Goal: Contribute content: Add original content to the website for others to see

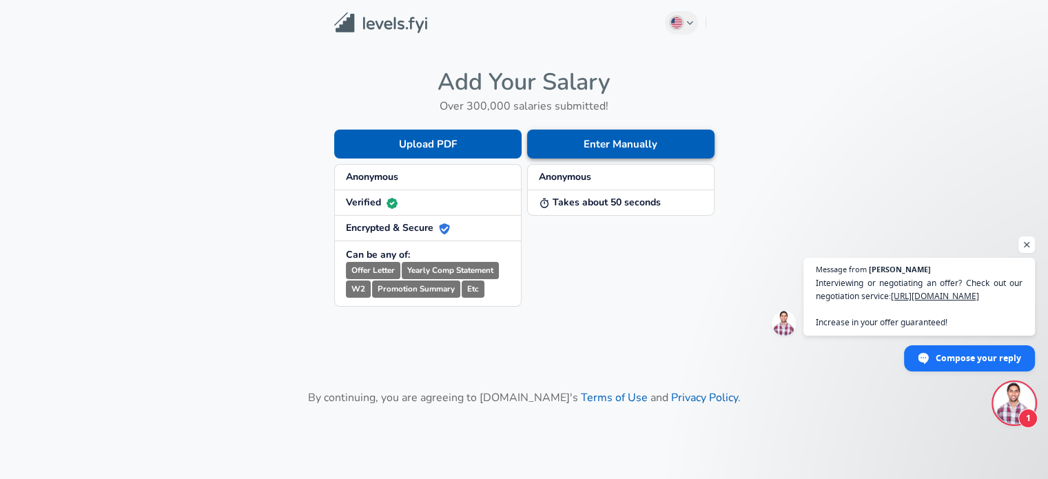
click at [653, 140] on button "Enter Manually" at bounding box center [620, 144] width 187 height 29
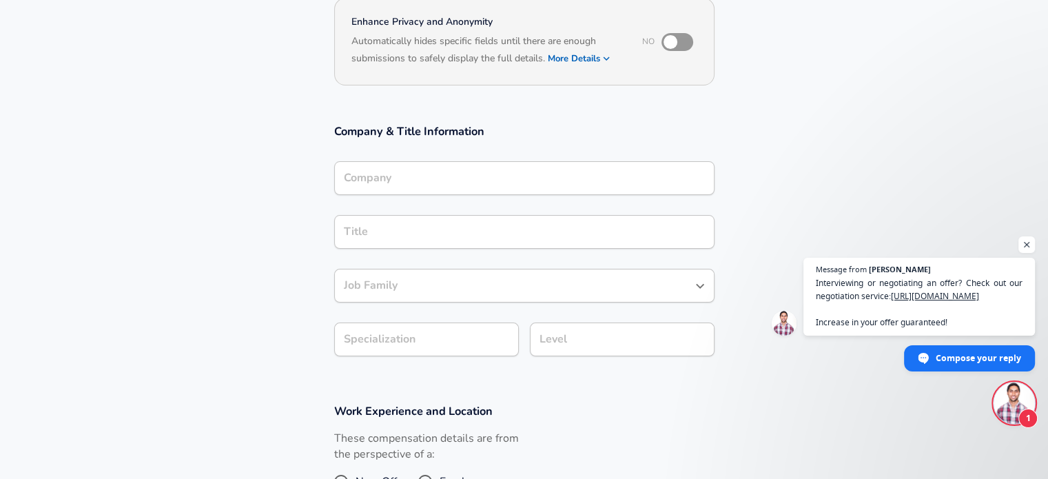
click at [482, 176] on input "Company" at bounding box center [524, 177] width 368 height 21
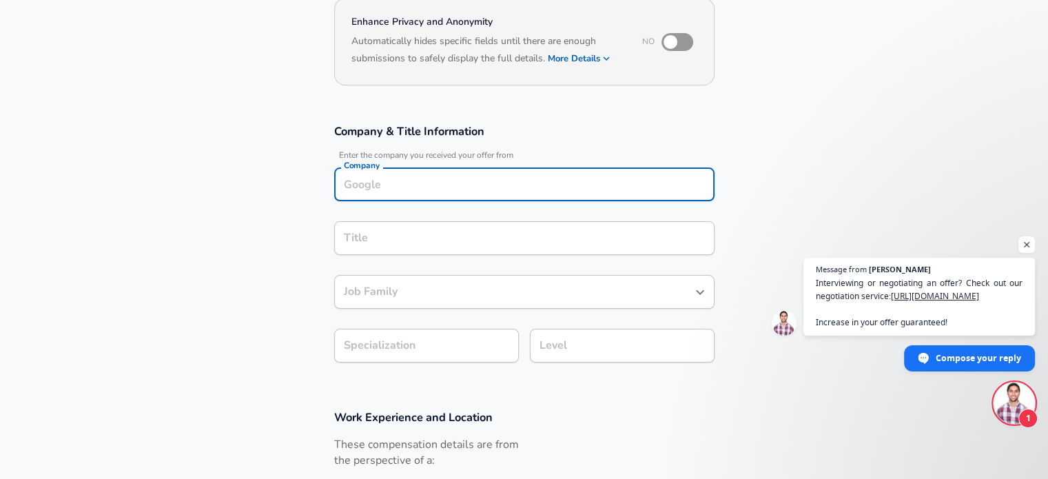
scroll to position [152, 0]
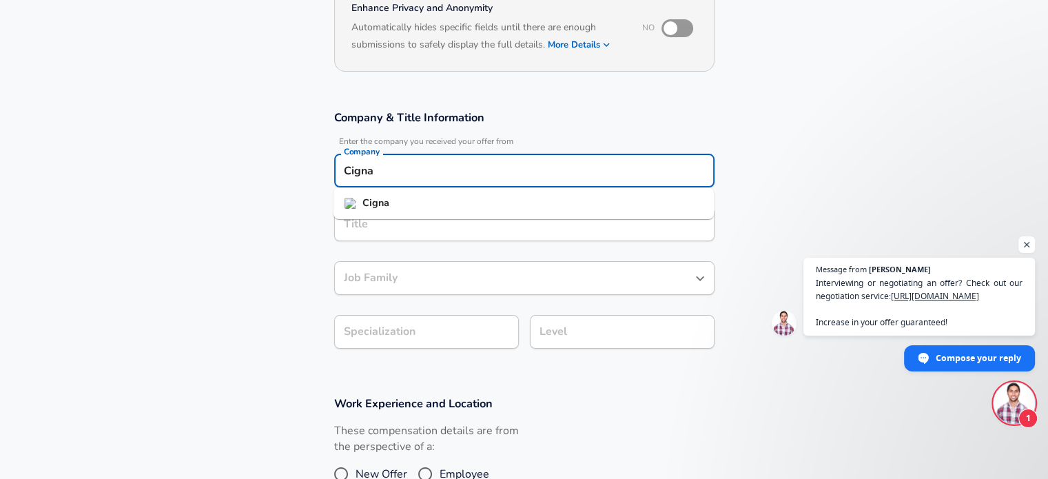
click at [497, 195] on li "Cigna" at bounding box center [524, 203] width 380 height 21
type input "Cigna"
click at [521, 218] on input "Title" at bounding box center [524, 224] width 368 height 21
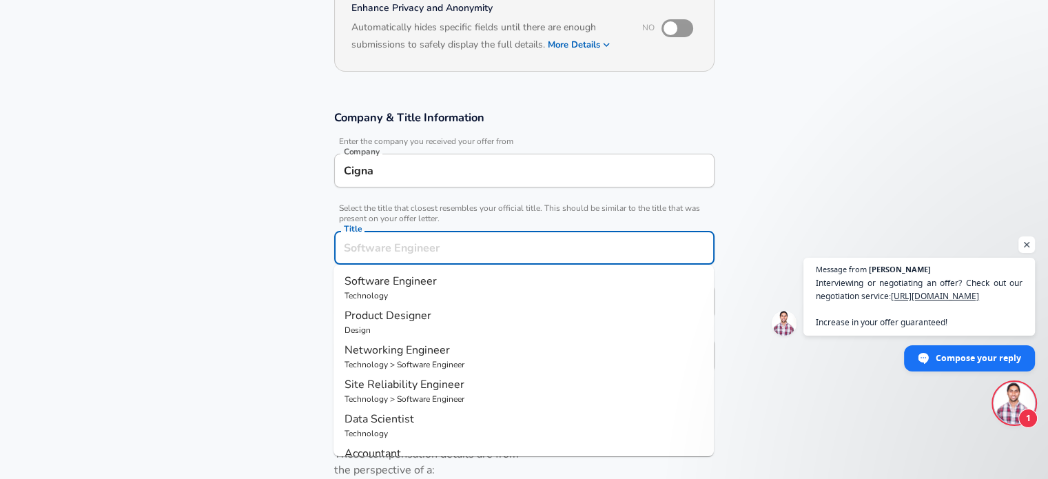
scroll to position [179, 0]
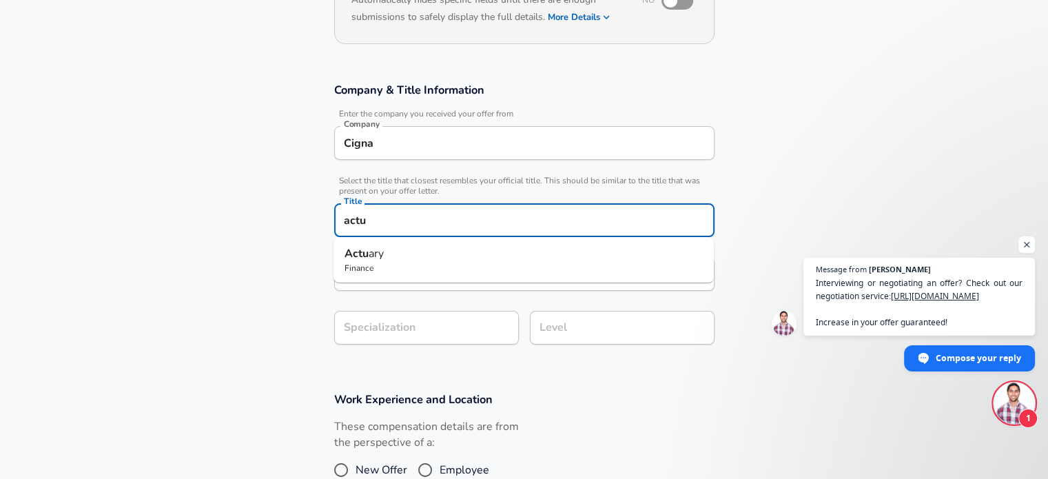
click at [452, 267] on p "Finance" at bounding box center [524, 268] width 358 height 12
type input "Actuary"
click at [442, 283] on div "Actuary Job Family" at bounding box center [524, 274] width 380 height 34
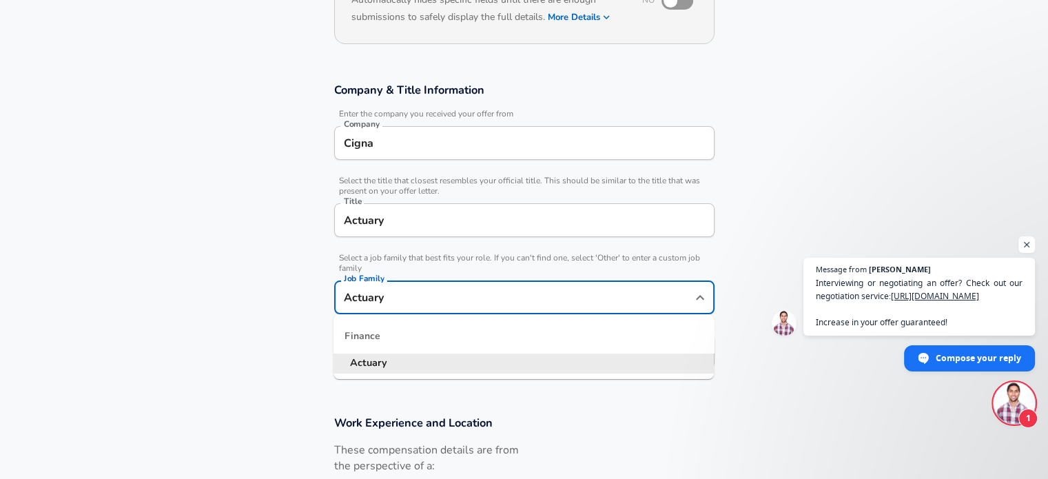
scroll to position [207, 0]
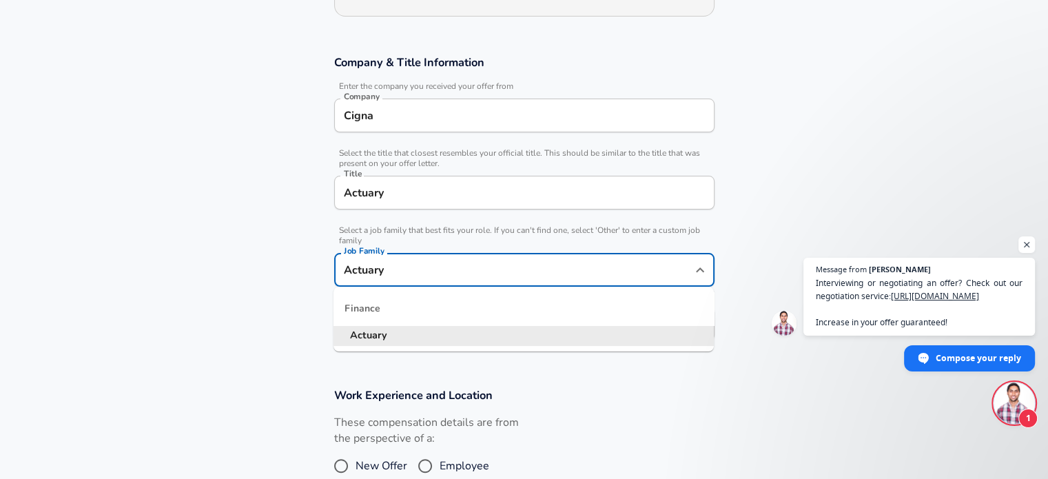
click at [431, 332] on li "Actuary" at bounding box center [524, 335] width 380 height 21
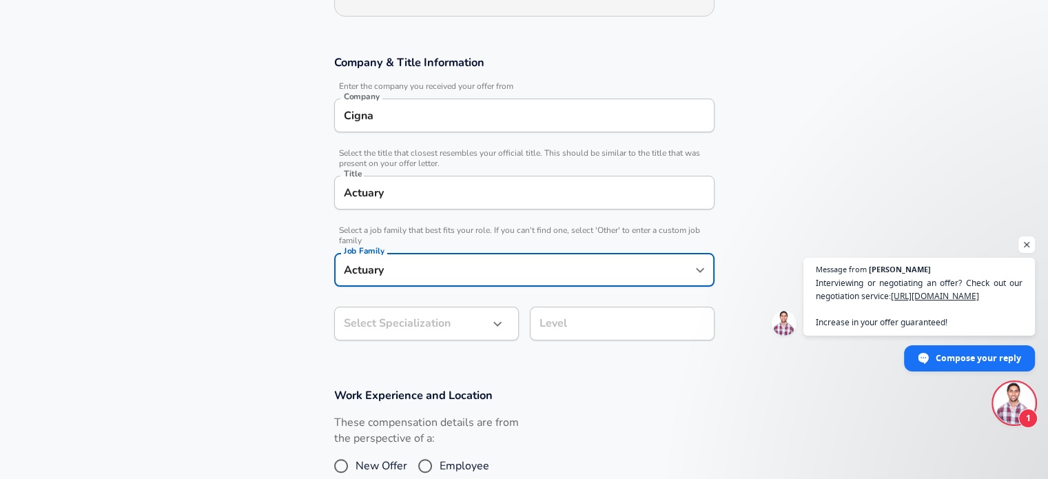
click at [432, 272] on body "English ([GEOGRAPHIC_DATA]) Change Restart Add Your Salary Upload your offer le…" at bounding box center [524, 32] width 1048 height 479
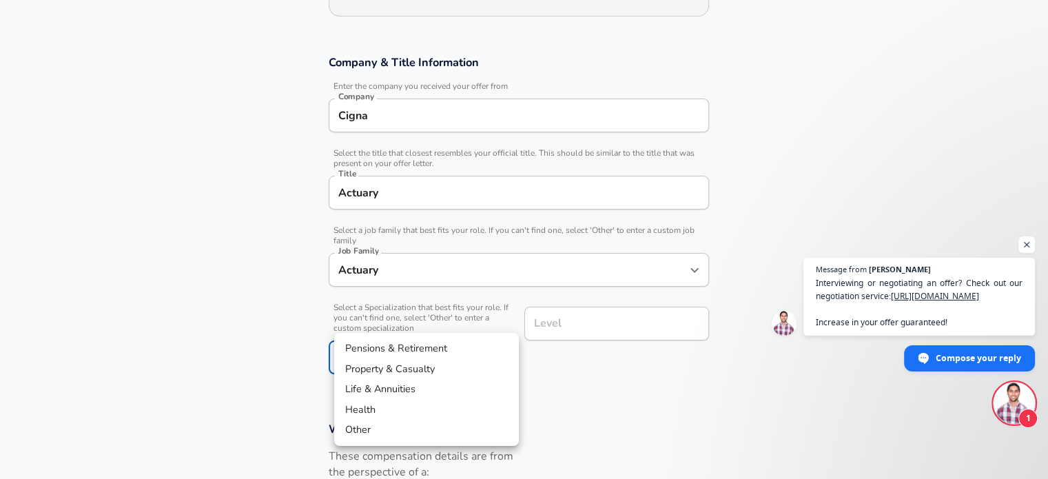
scroll to position [248, 0]
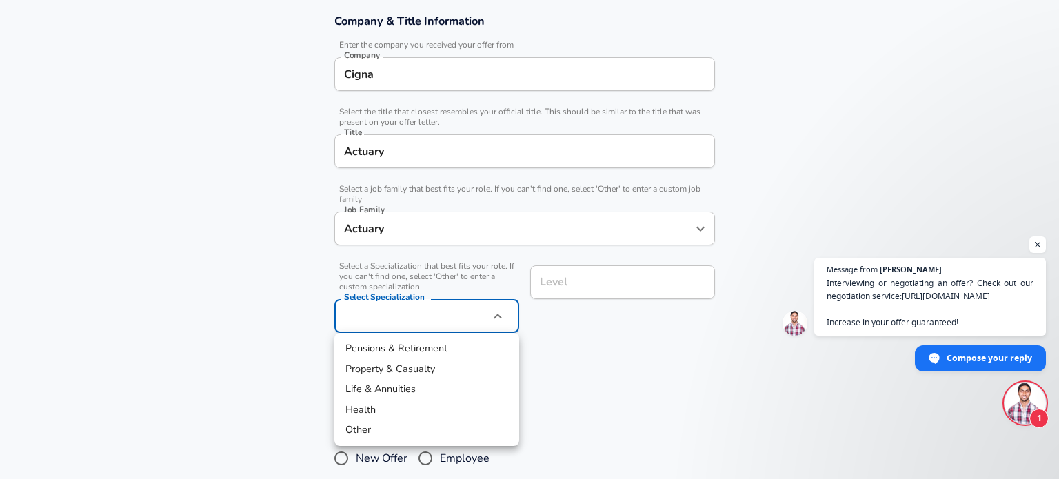
click at [423, 156] on div at bounding box center [529, 239] width 1059 height 479
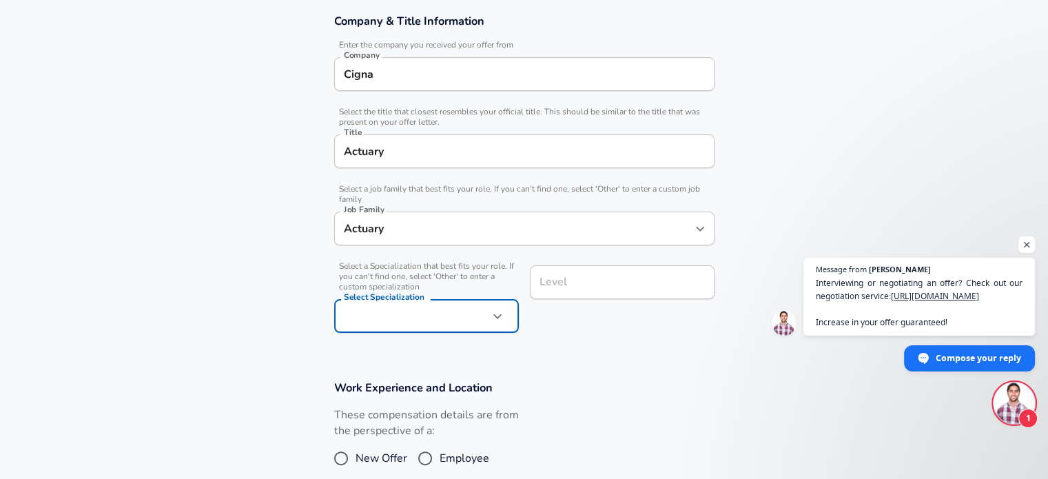
click at [429, 155] on input "Actuary" at bounding box center [524, 151] width 368 height 21
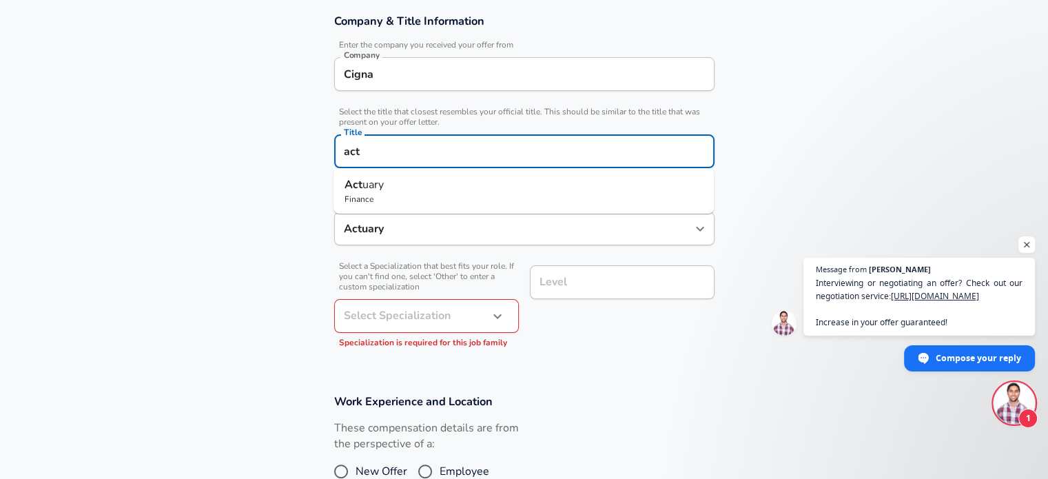
click at [414, 176] on li "Act uary Finance" at bounding box center [524, 191] width 380 height 34
type input "Actuary"
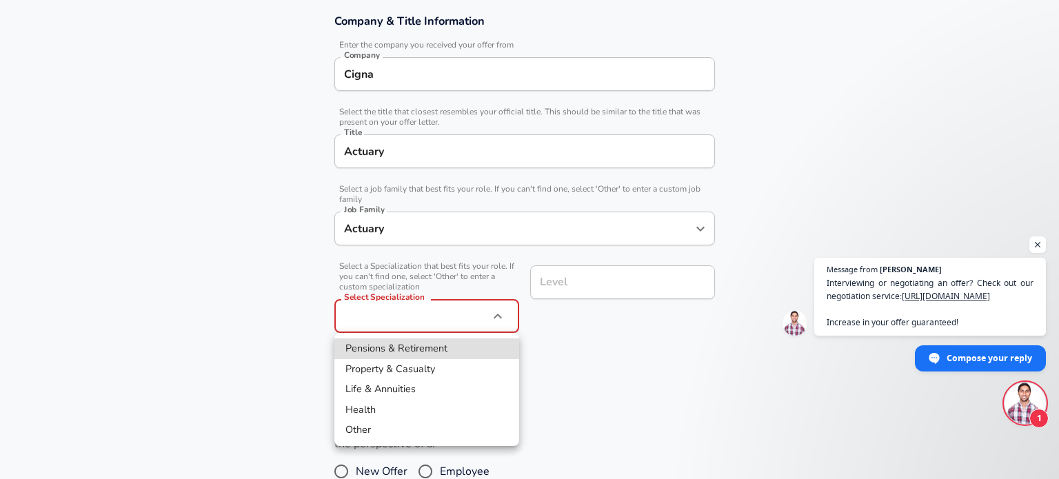
click at [383, 409] on li "Health" at bounding box center [426, 410] width 185 height 21
type input "Health"
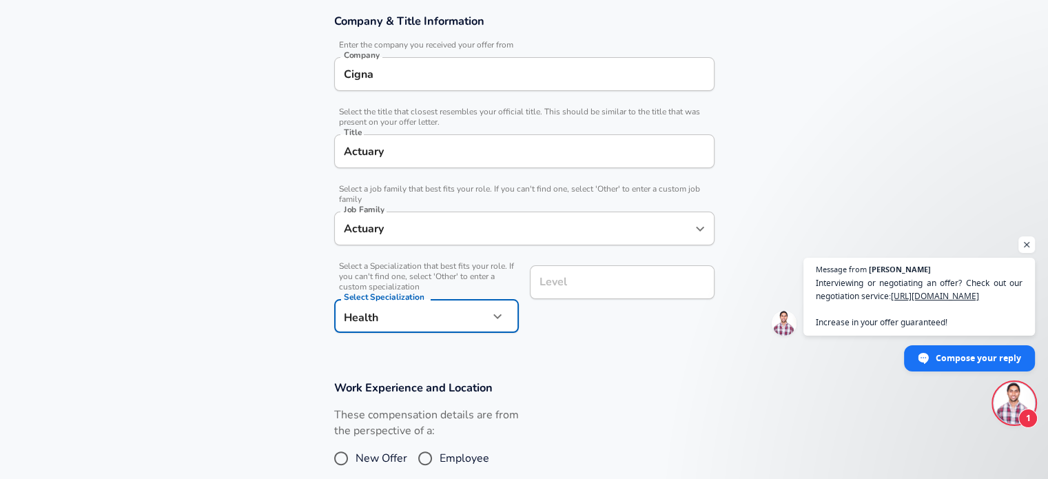
click at [584, 278] on input "Level" at bounding box center [622, 282] width 172 height 21
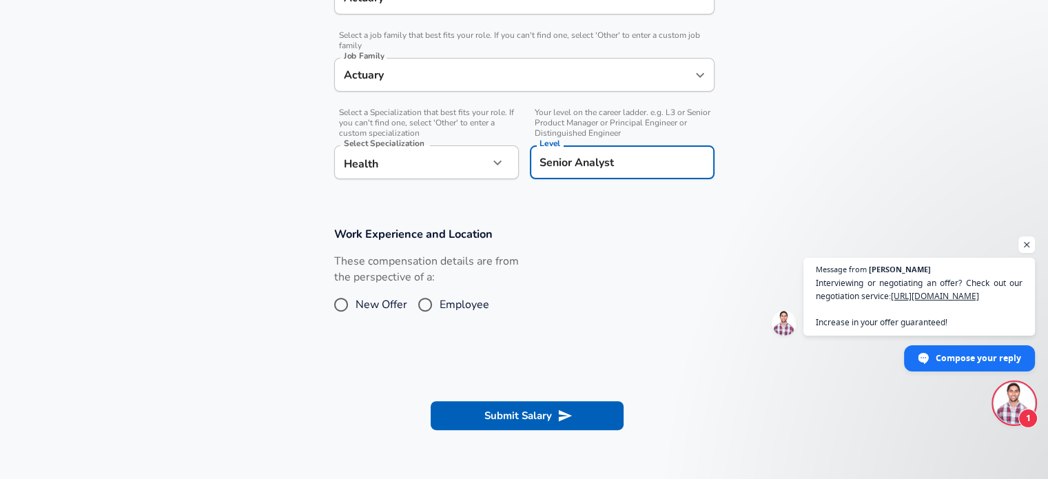
scroll to position [414, 0]
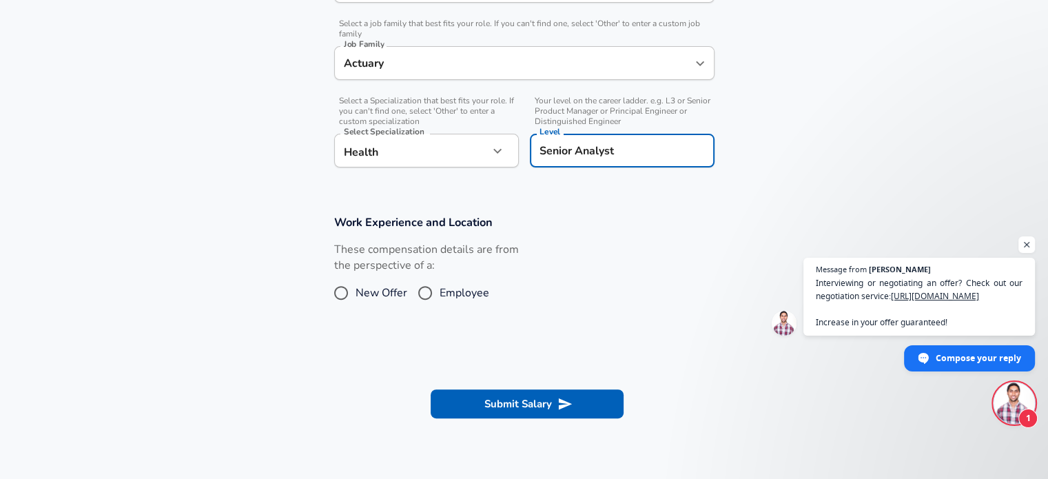
type input "Senior Analyst"
click at [425, 290] on input "Employee" at bounding box center [425, 293] width 29 height 22
radio input "true"
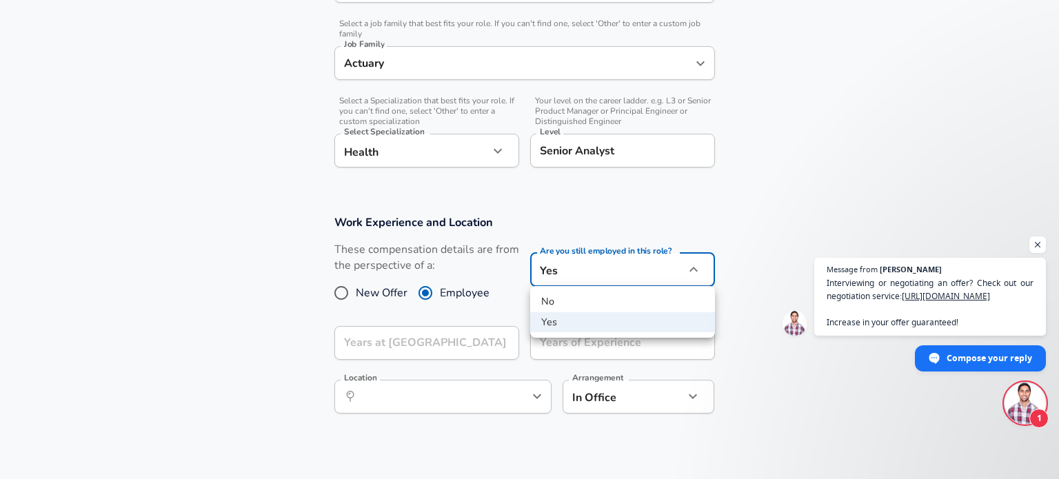
click at [605, 282] on div at bounding box center [529, 239] width 1059 height 479
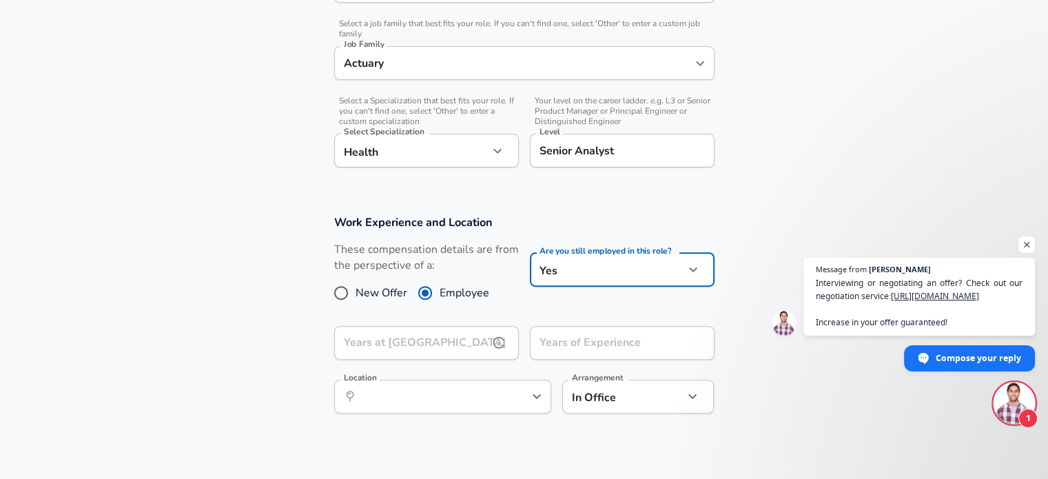
click at [471, 349] on input "Years at [GEOGRAPHIC_DATA]" at bounding box center [411, 343] width 154 height 34
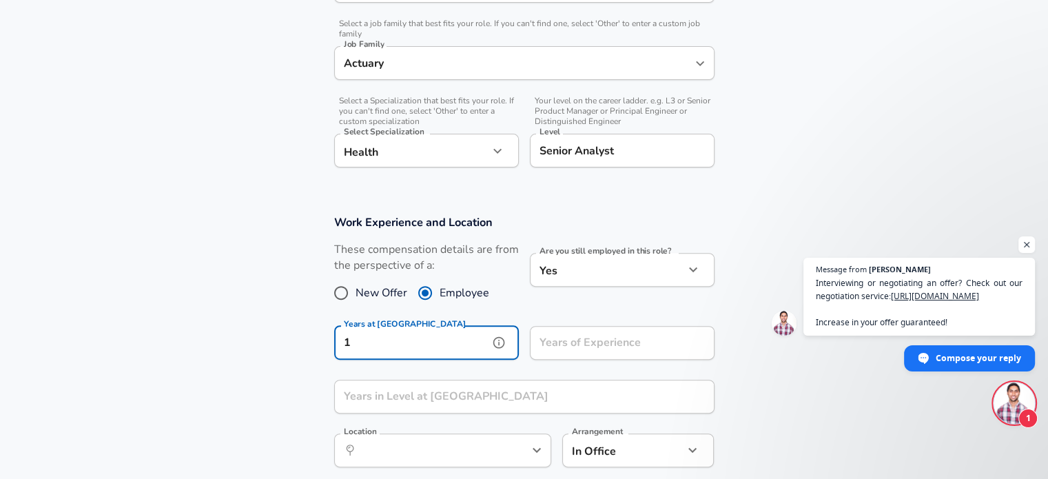
type input "1"
click at [556, 363] on div "Years of Experience Years of Experience" at bounding box center [617, 342] width 196 height 54
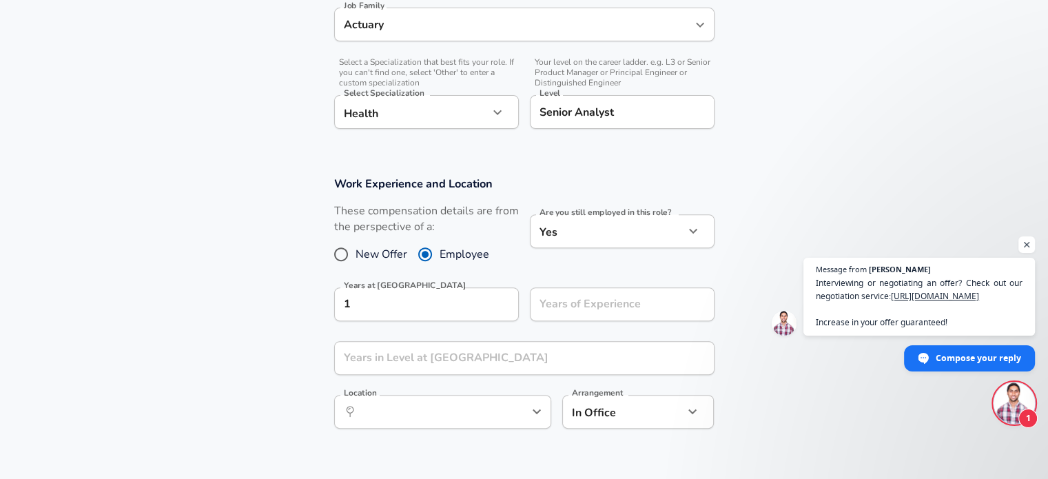
scroll to position [482, 0]
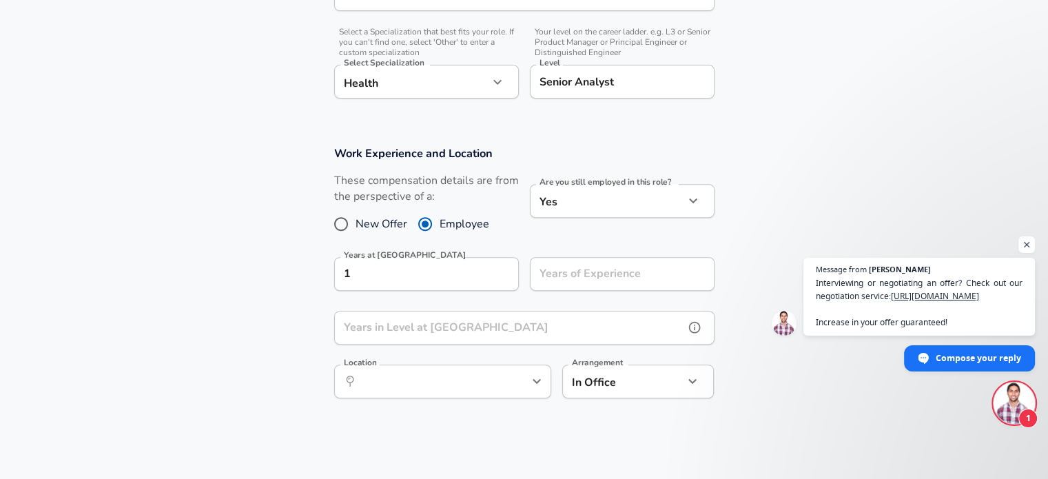
click at [498, 325] on input "Years in Level at [GEOGRAPHIC_DATA]" at bounding box center [509, 328] width 350 height 34
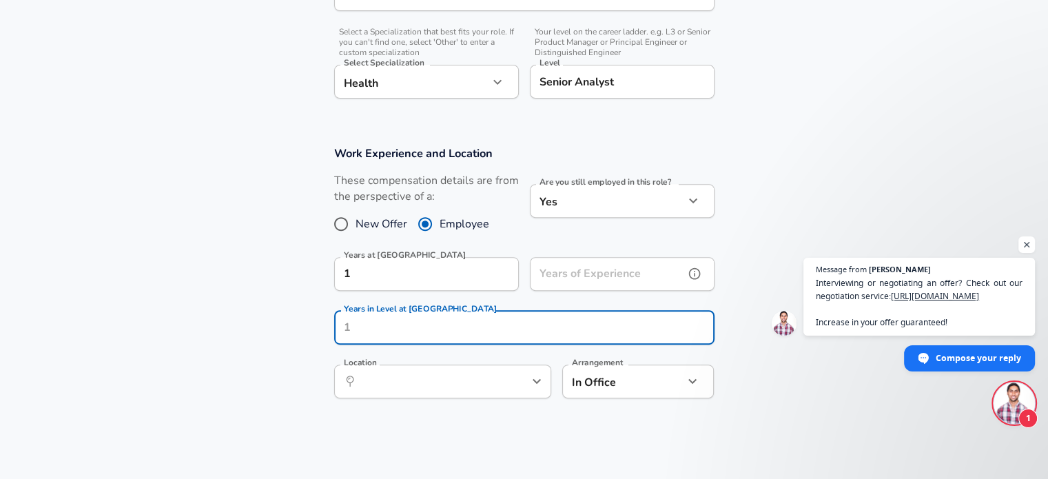
click at [551, 283] on input "Years of Experience" at bounding box center [607, 274] width 154 height 34
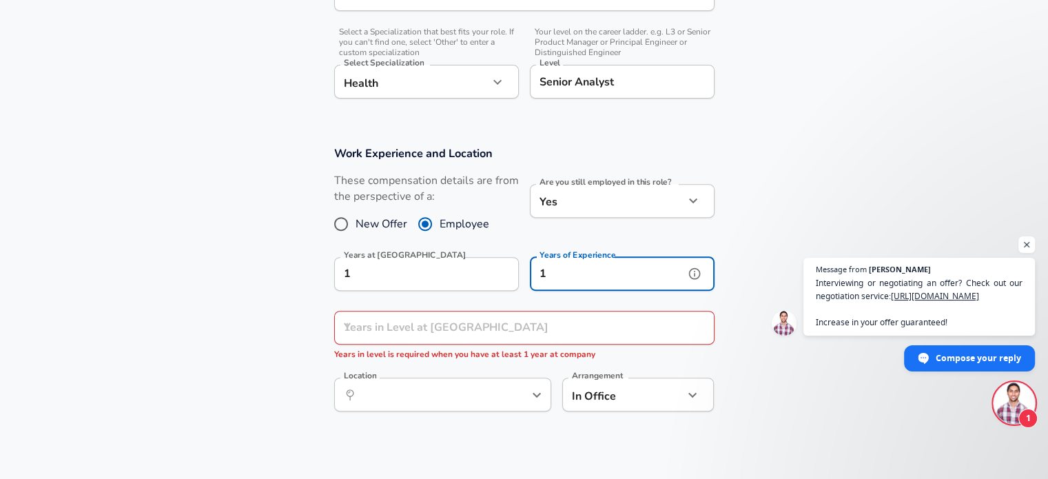
type input "1"
click at [529, 332] on input "Years in Level at [GEOGRAPHIC_DATA]" at bounding box center [509, 328] width 350 height 34
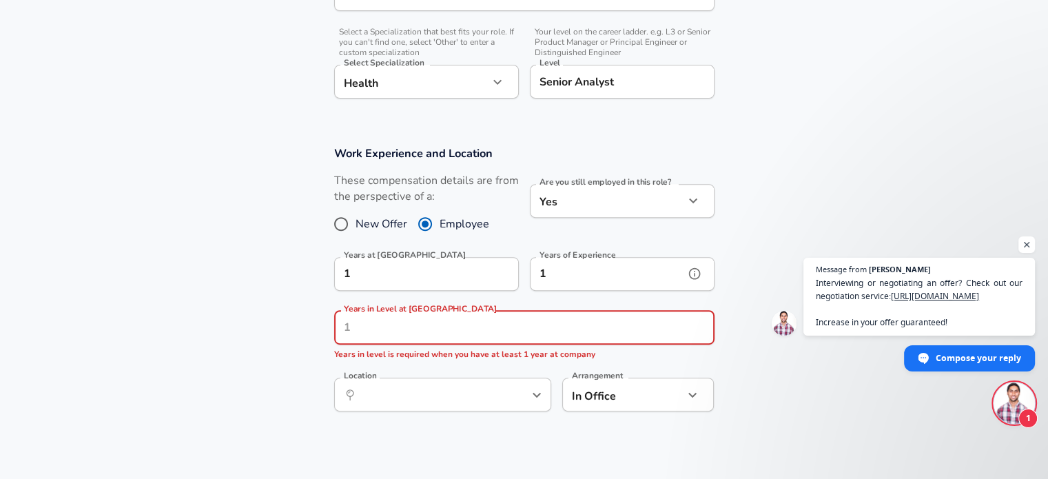
click at [587, 285] on input "1" at bounding box center [607, 274] width 154 height 34
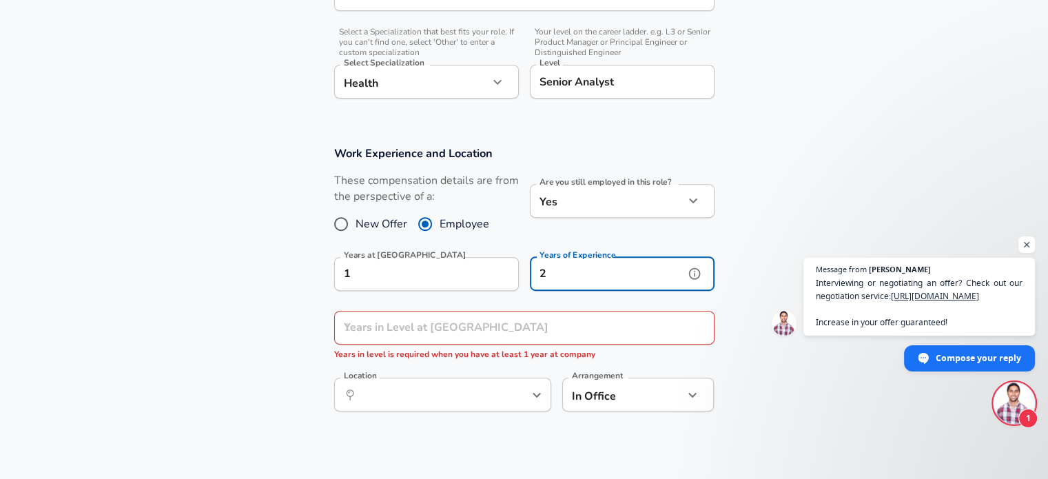
type input "2"
click at [496, 319] on input "Years in Level at [GEOGRAPHIC_DATA]" at bounding box center [509, 328] width 350 height 34
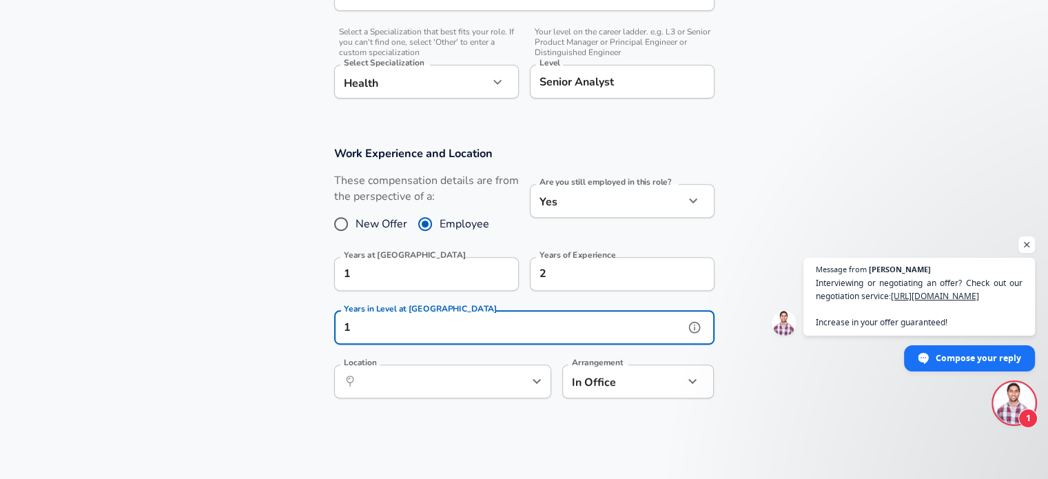
click at [505, 389] on div "​ Location" at bounding box center [442, 382] width 217 height 34
type input "1"
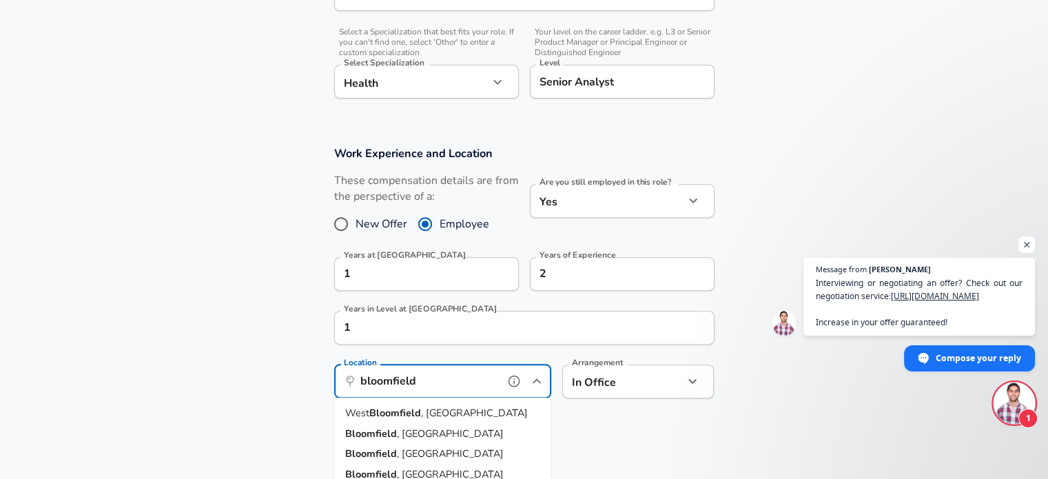
click at [430, 459] on li "[GEOGRAPHIC_DATA] , [GEOGRAPHIC_DATA]" at bounding box center [442, 454] width 217 height 21
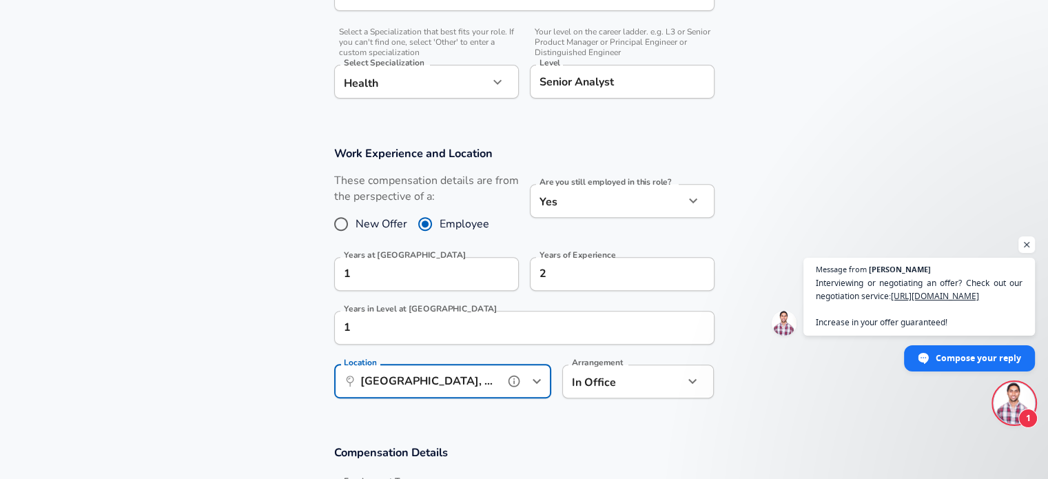
type input "[GEOGRAPHIC_DATA], [GEOGRAPHIC_DATA]"
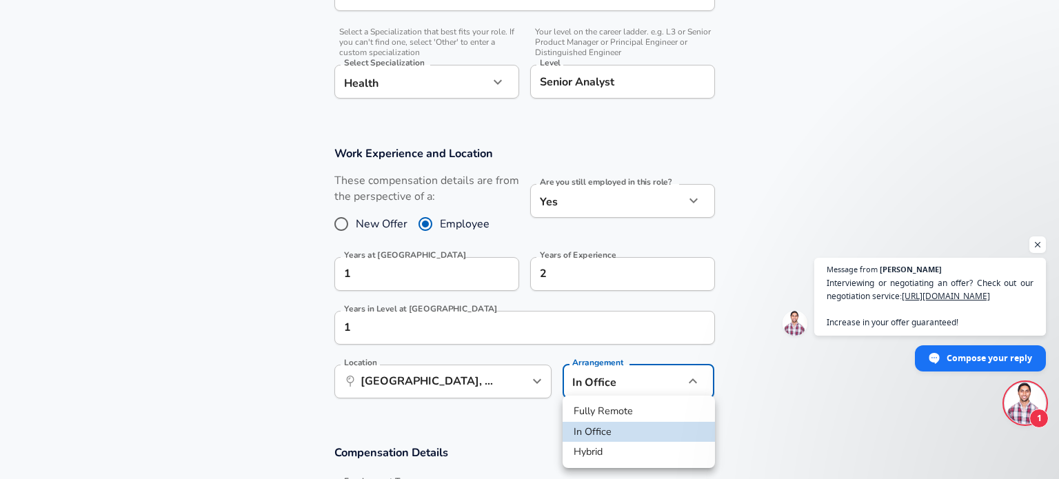
click at [613, 384] on div at bounding box center [529, 239] width 1059 height 479
click at [615, 456] on li "Hybrid" at bounding box center [638, 452] width 152 height 21
type input "hybrid"
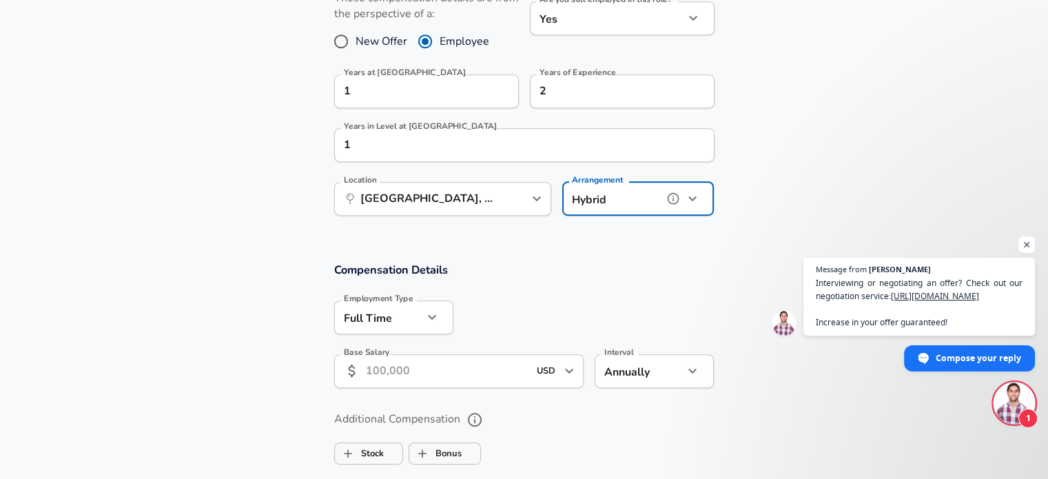
scroll to position [689, 0]
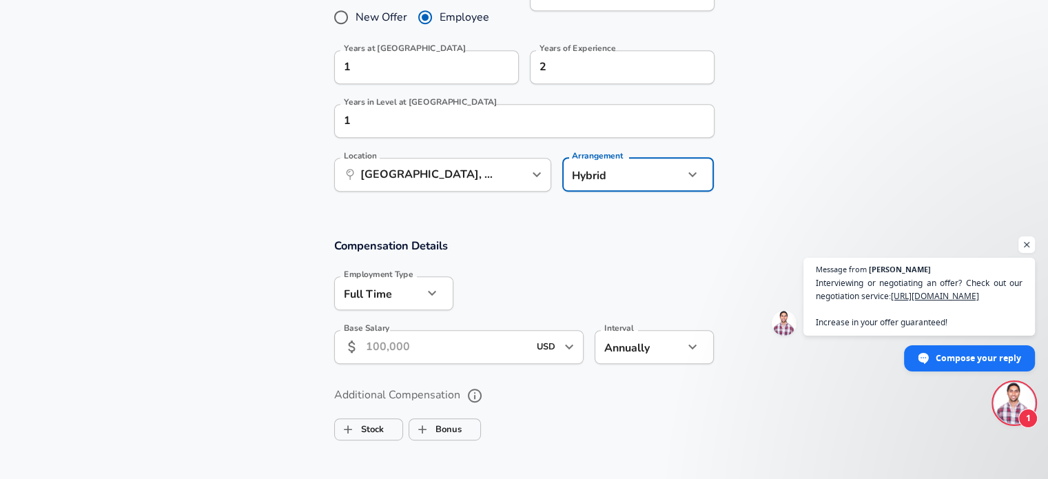
click at [449, 343] on input "Base Salary" at bounding box center [447, 347] width 163 height 34
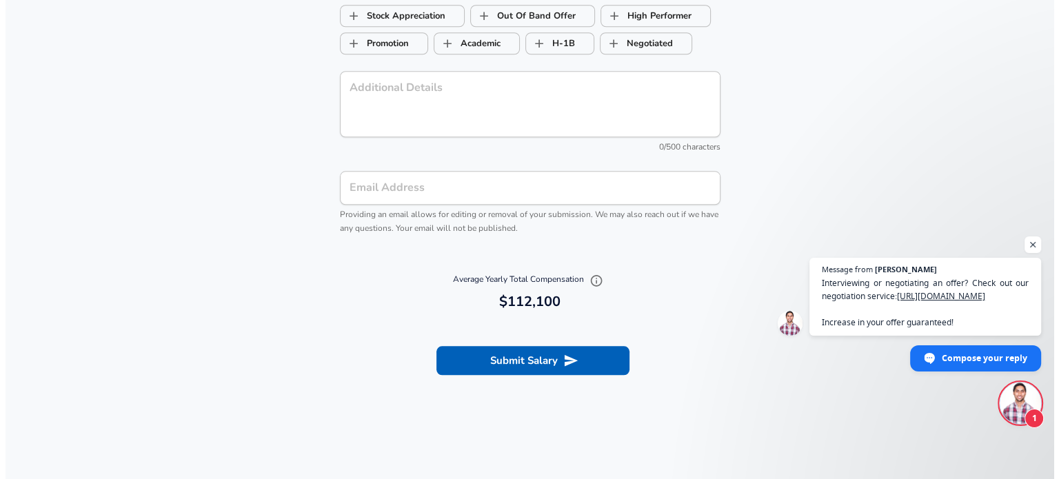
scroll to position [1378, 0]
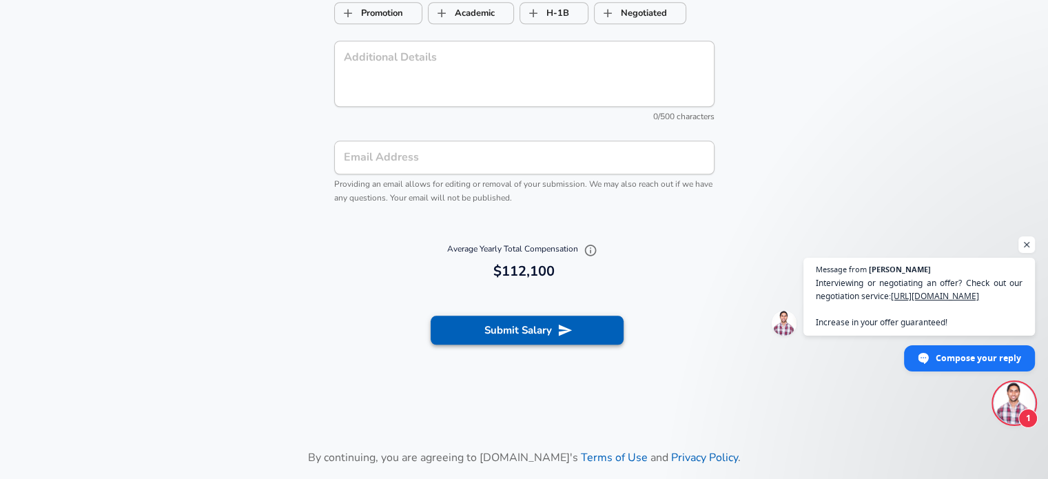
type input "112,100"
click at [515, 329] on button "Submit Salary" at bounding box center [527, 330] width 193 height 29
